Goal: Transaction & Acquisition: Purchase product/service

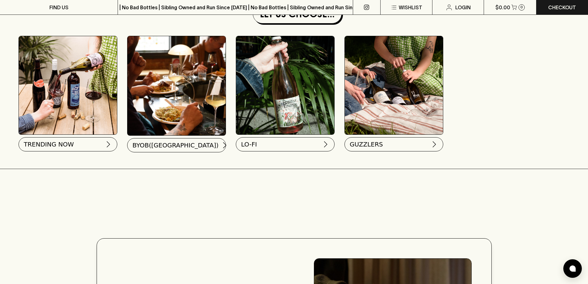
scroll to position [591, 0]
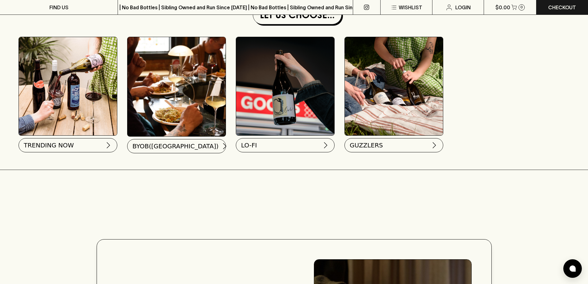
click at [365, 4] on link at bounding box center [366, 7] width 27 height 15
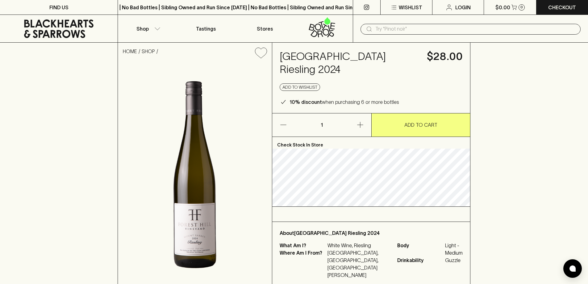
drag, startPoint x: 284, startPoint y: 56, endPoint x: 423, endPoint y: 56, distance: 139.0
click at [423, 56] on div "Forest Hill Estate Riesling 2024 $28.00 Add to wishlist 10% discount when purch…" at bounding box center [371, 78] width 198 height 70
click at [274, 60] on div "Forest Hill Estate Riesling 2024 $28.00 Add to wishlist 10% discount when purch…" at bounding box center [371, 78] width 198 height 70
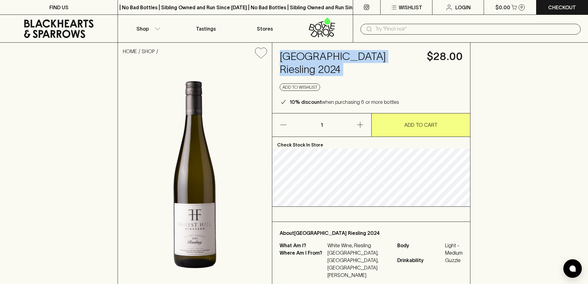
drag, startPoint x: 280, startPoint y: 57, endPoint x: 425, endPoint y: 58, distance: 145.5
click at [425, 58] on div "Forest Hill Estate Riesling 2024 $28.00 Add to wishlist 10% discount when purch…" at bounding box center [371, 78] width 198 height 70
copy h4 "Forest Hill Estate Riesling 2024"
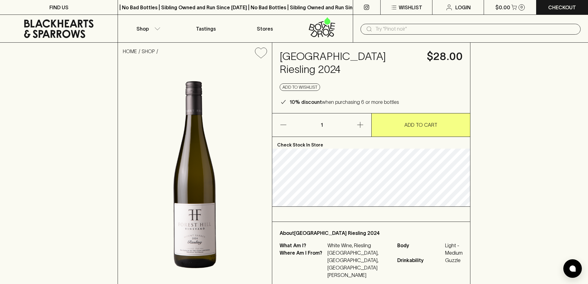
click at [85, 66] on div "HOME SHOP Forest Hill Estate Riesling 2024 $28.00 Add to wishlist 10% discount …" at bounding box center [294, 165] width 588 height 244
